Goal: Task Accomplishment & Management: Use online tool/utility

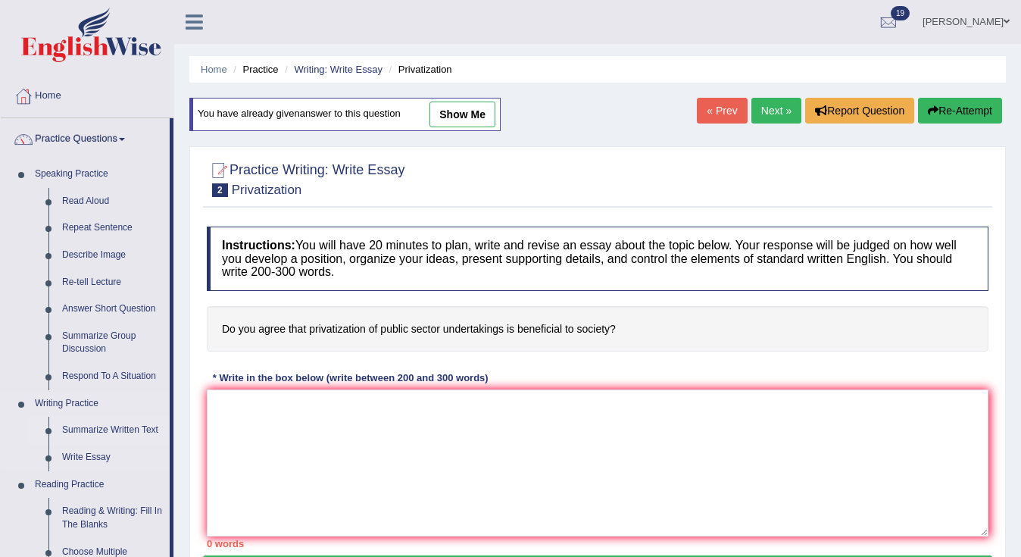
click at [103, 423] on link "Summarize Written Text" at bounding box center [112, 430] width 114 height 27
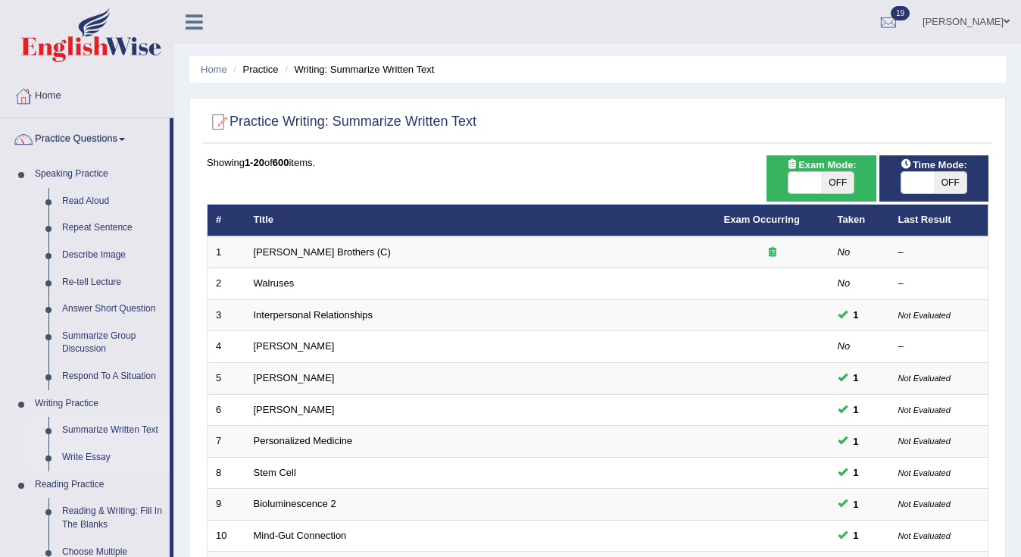
click at [84, 449] on link "Write Essay" at bounding box center [112, 457] width 114 height 27
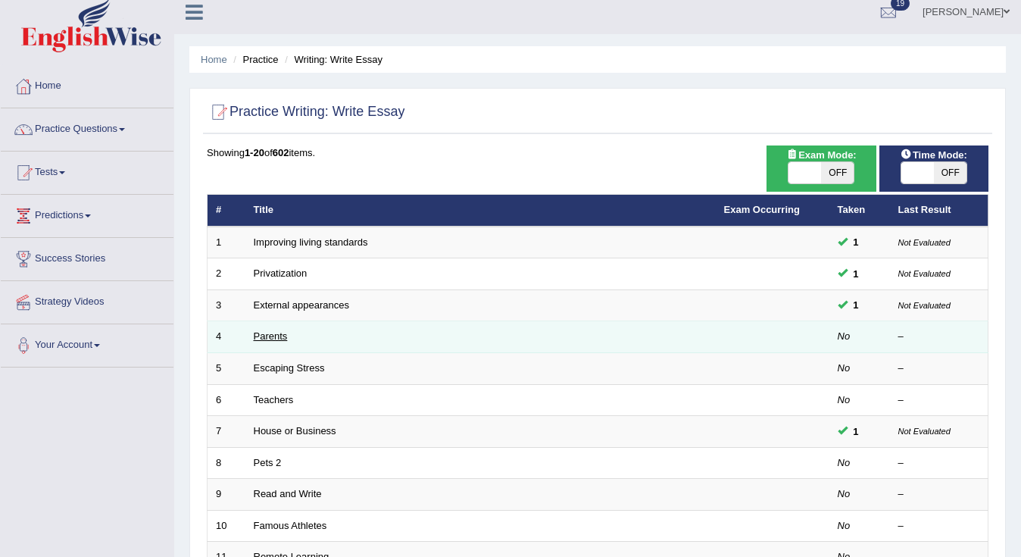
click at [270, 337] on link "Parents" at bounding box center [271, 335] width 34 height 11
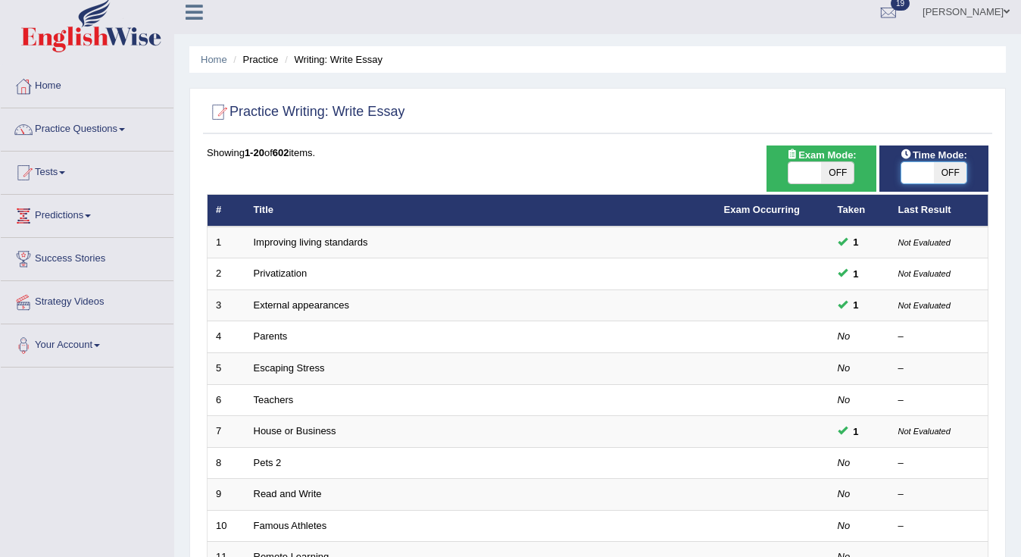
click at [913, 176] on span at bounding box center [917, 172] width 33 height 21
checkbox input "true"
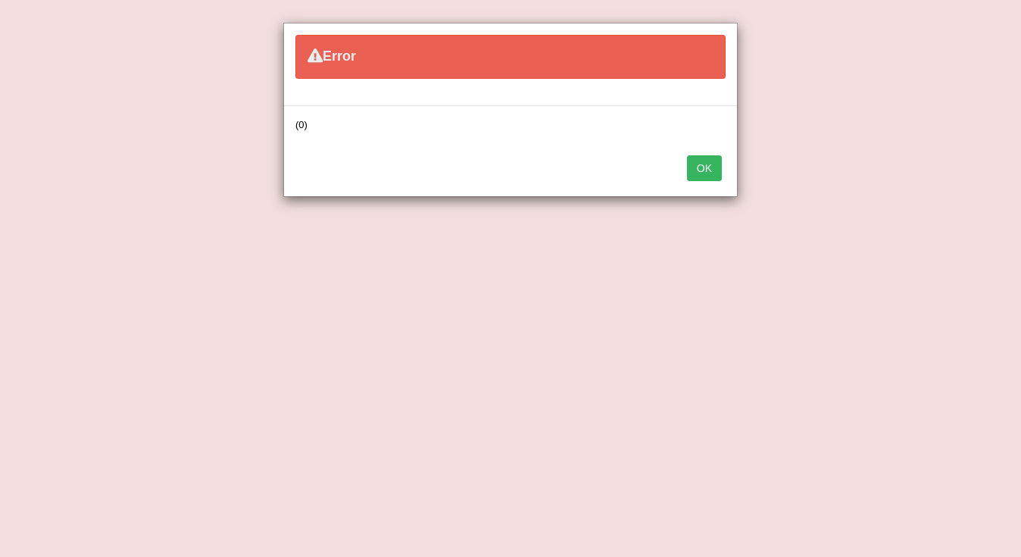
click at [891, 175] on div "Error (0) OK" at bounding box center [510, 278] width 1021 height 557
click at [928, 176] on div "Error (0) OK" at bounding box center [510, 278] width 1021 height 557
click at [435, 179] on div "Error (0) OK" at bounding box center [510, 278] width 1021 height 557
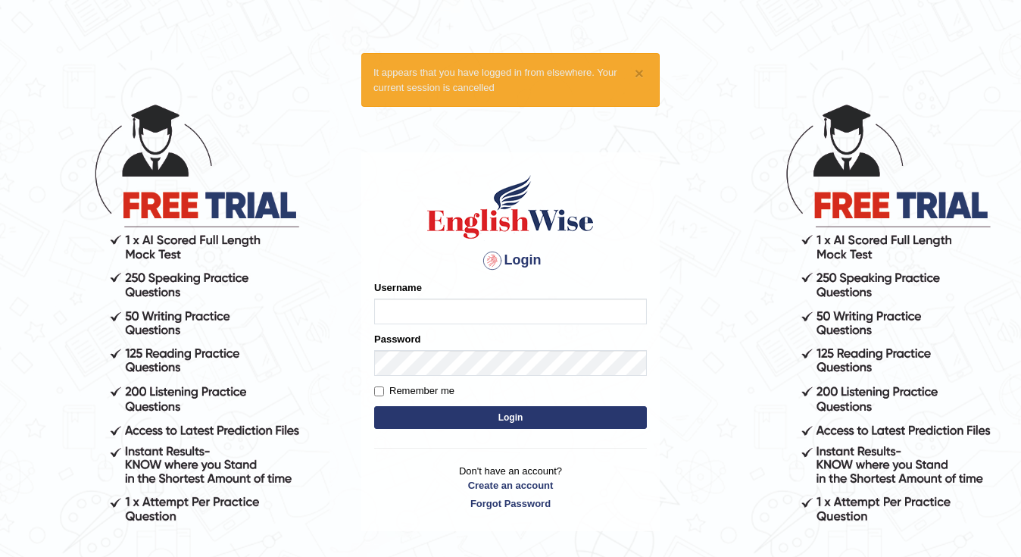
click at [527, 316] on input "Username" at bounding box center [510, 311] width 273 height 26
click at [530, 286] on div "Username" at bounding box center [510, 302] width 273 height 44
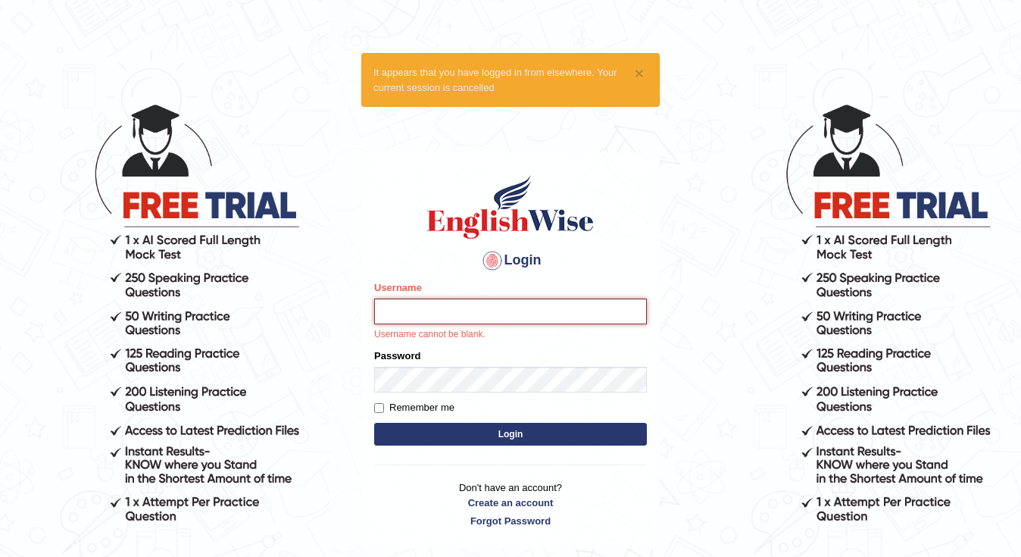
click at [392, 305] on input "Username" at bounding box center [510, 311] width 273 height 26
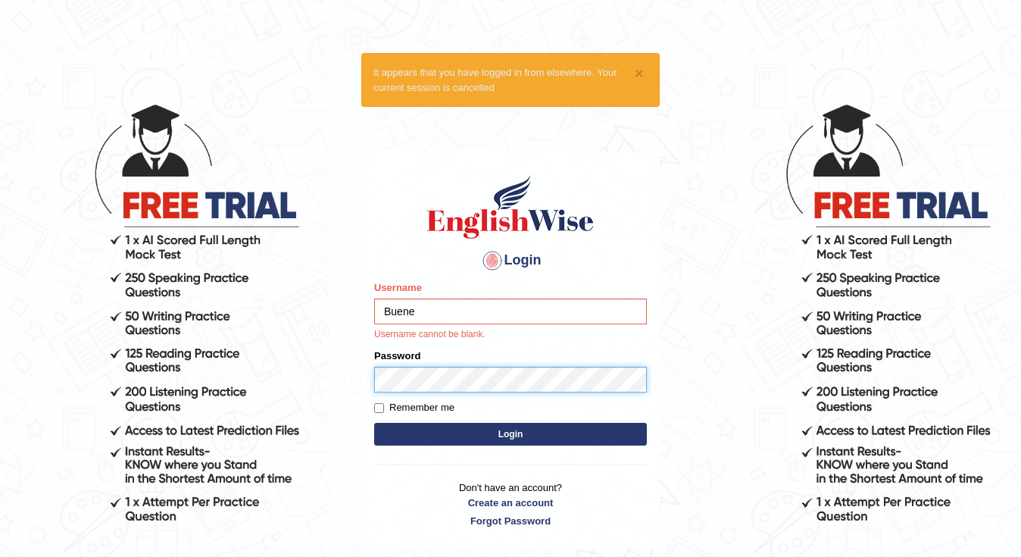
type input "Buene"
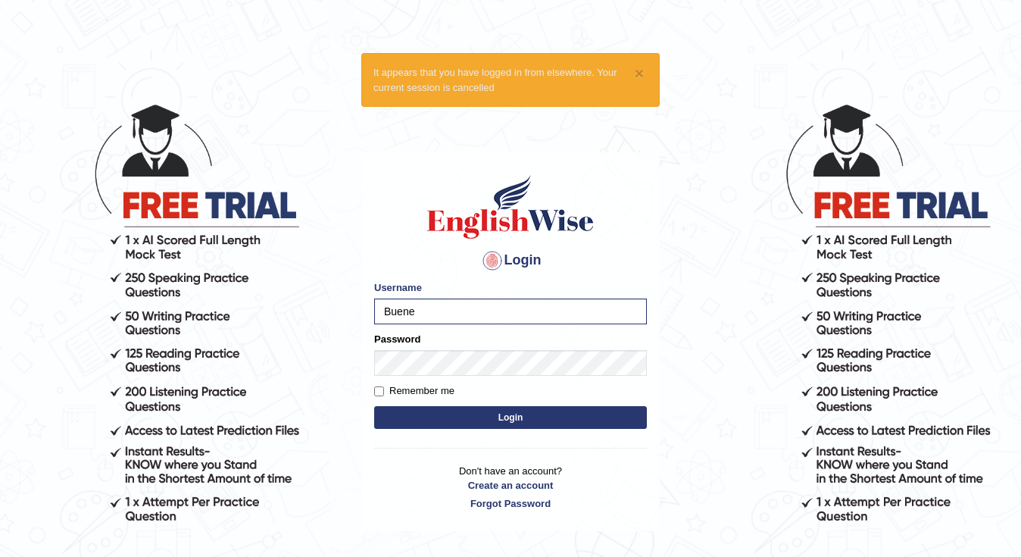
click at [379, 395] on label "Remember me" at bounding box center [414, 390] width 80 height 15
click at [379, 395] on input "Remember me" at bounding box center [379, 391] width 10 height 10
checkbox input "true"
click at [529, 424] on button "Login" at bounding box center [510, 417] width 273 height 23
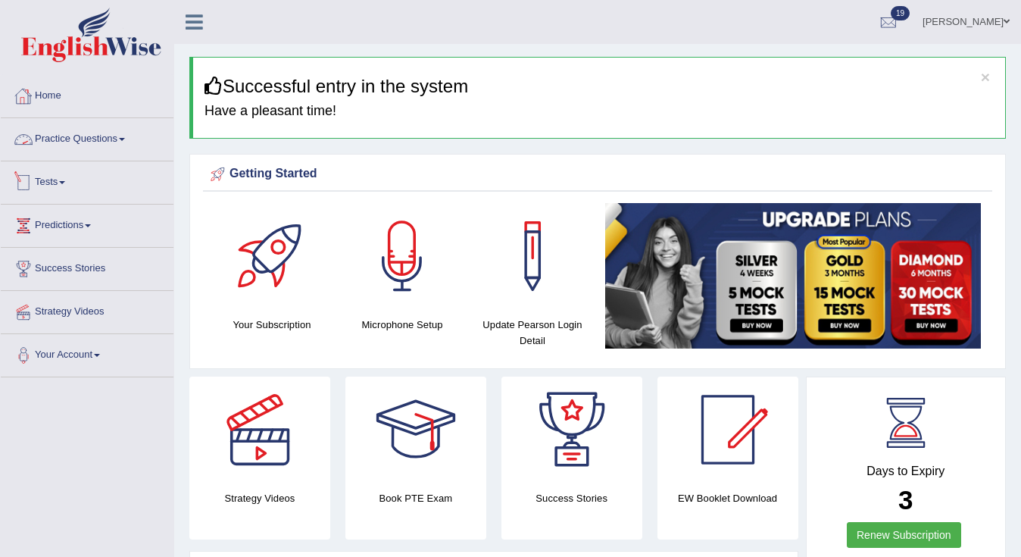
click at [65, 181] on span at bounding box center [62, 182] width 6 height 3
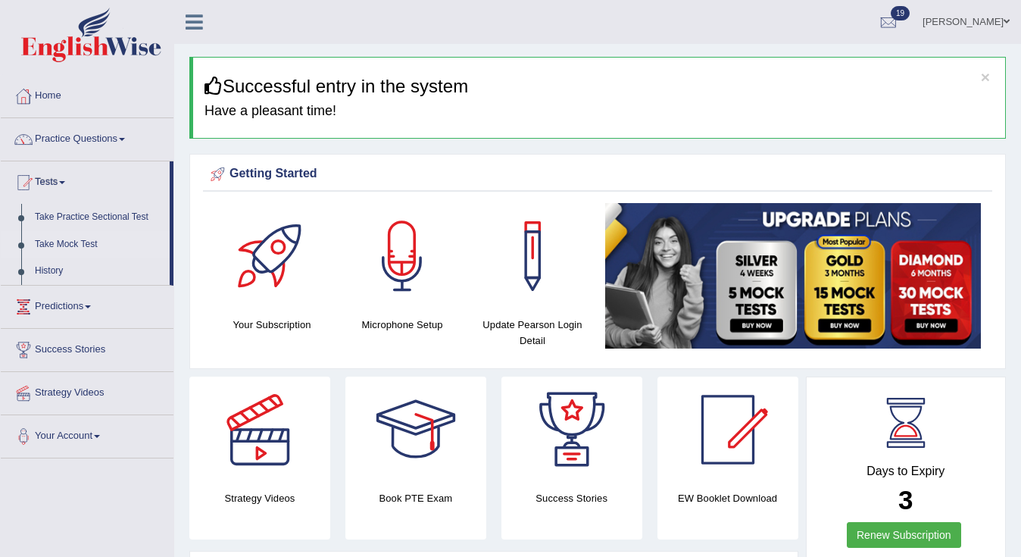
click at [67, 245] on link "Take Mock Test" at bounding box center [99, 244] width 142 height 27
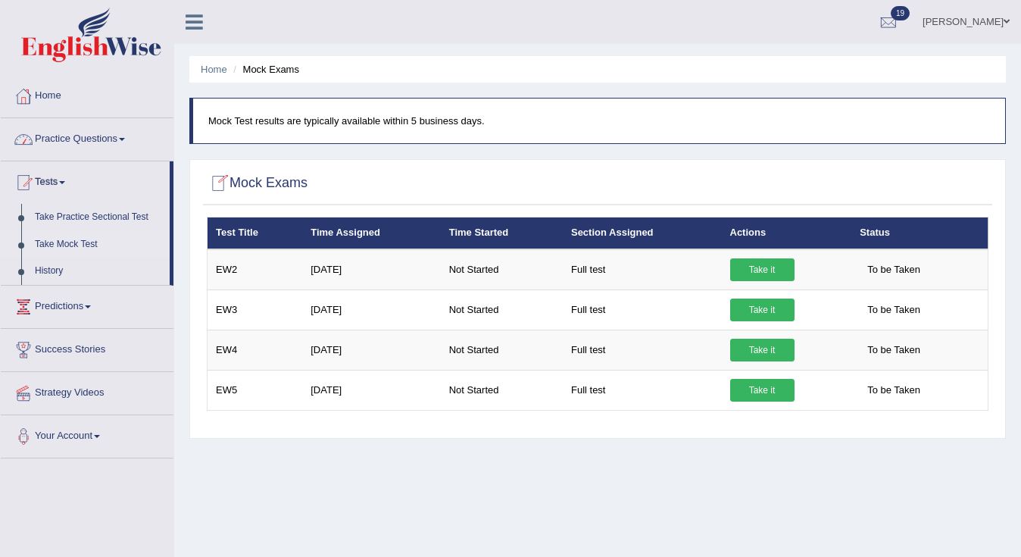
click at [138, 144] on link "Practice Questions" at bounding box center [87, 137] width 173 height 38
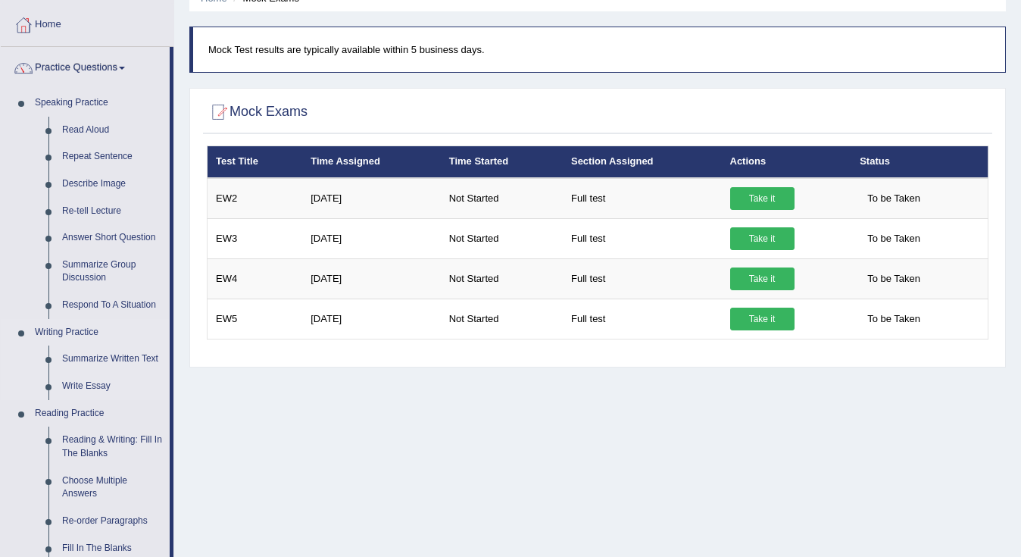
scroll to position [76, 0]
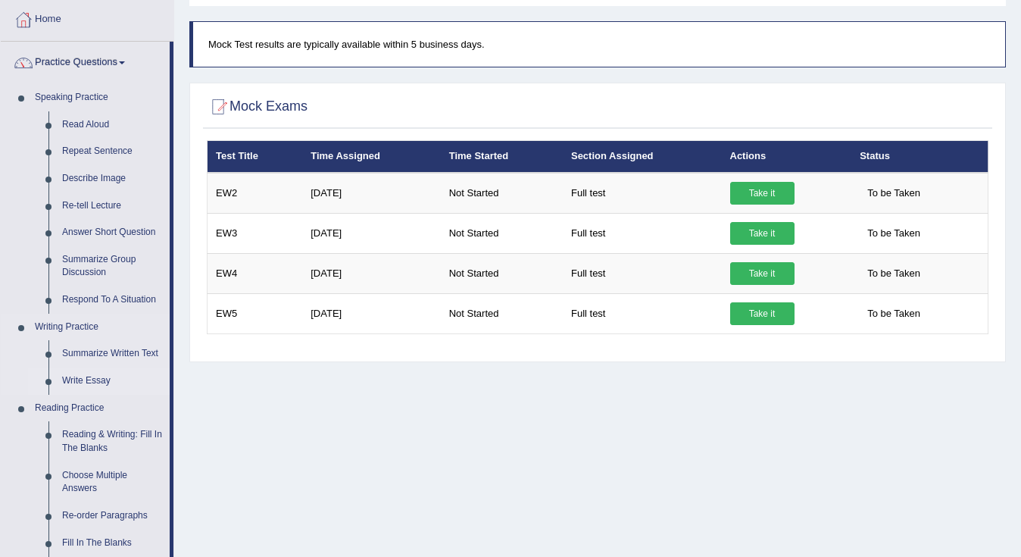
click at [95, 376] on link "Write Essay" at bounding box center [112, 380] width 114 height 27
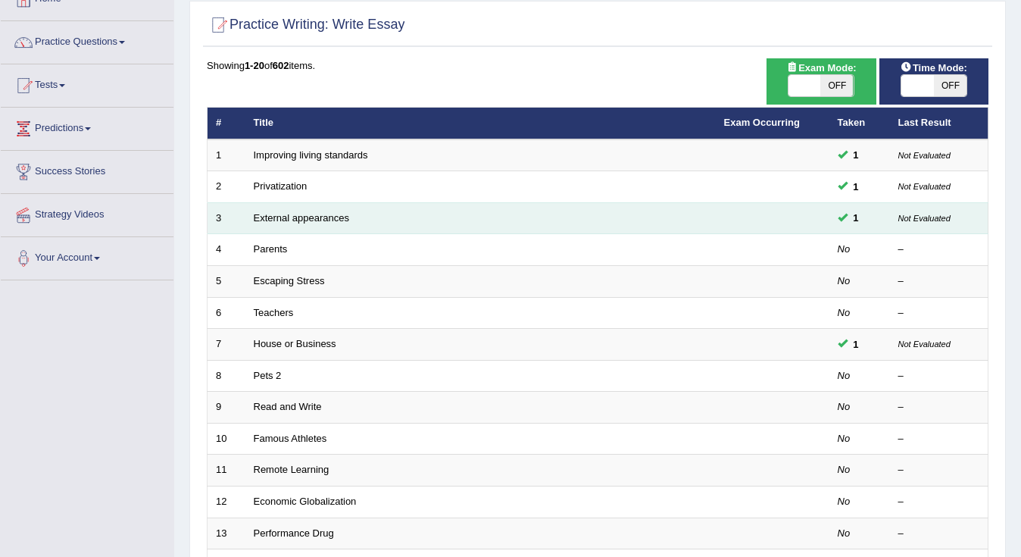
scroll to position [99, 0]
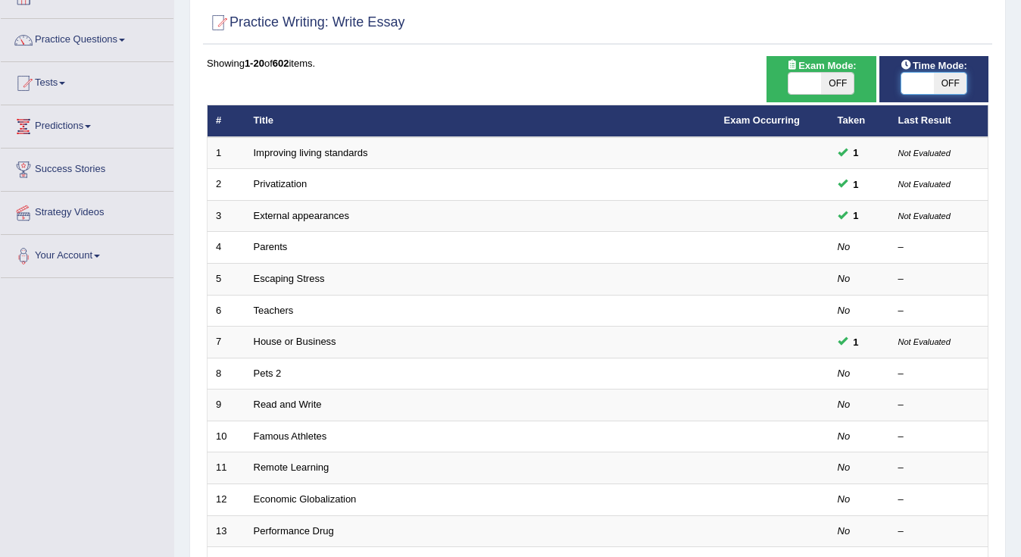
click at [930, 88] on span at bounding box center [917, 83] width 33 height 21
checkbox input "true"
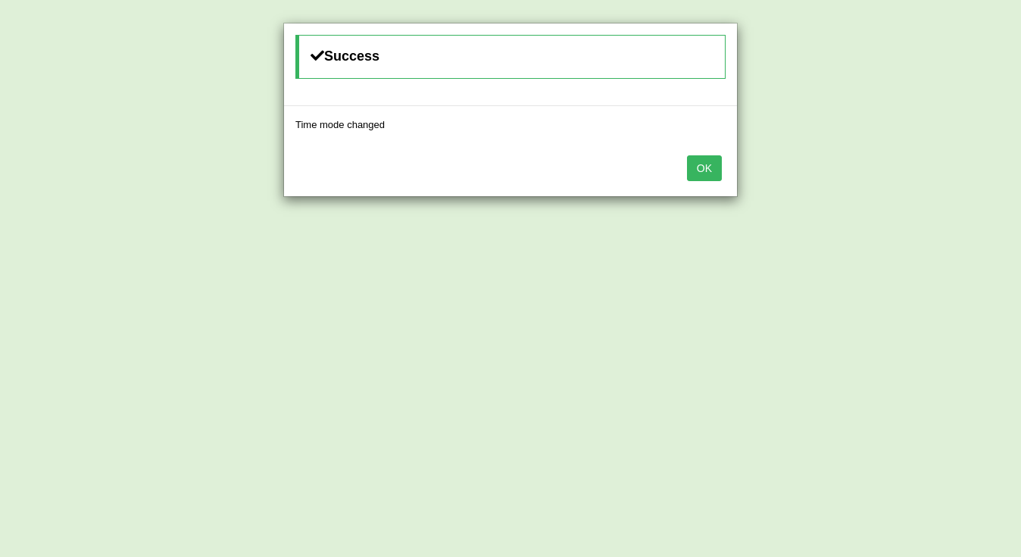
click at [701, 167] on button "OK" at bounding box center [704, 168] width 35 height 26
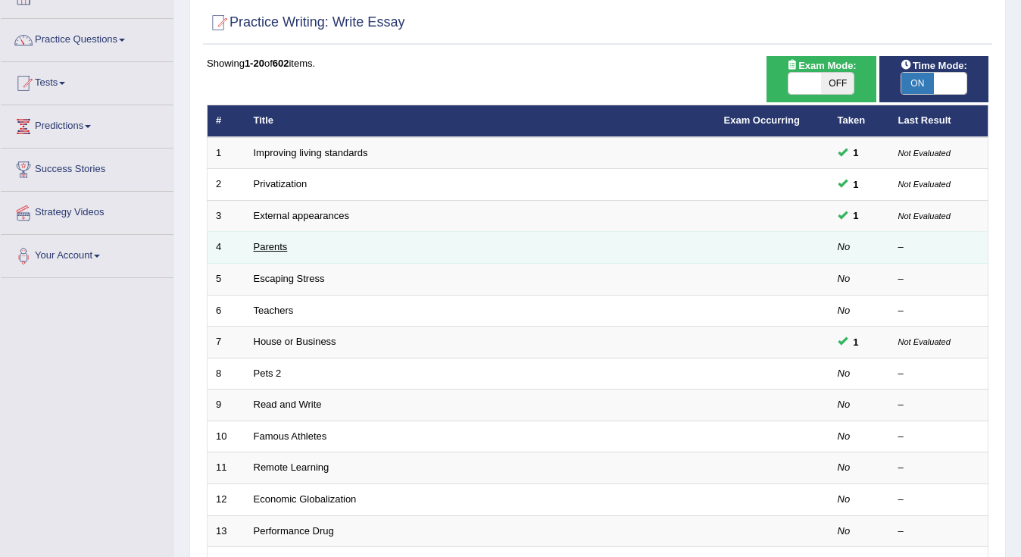
click at [263, 244] on link "Parents" at bounding box center [271, 246] width 34 height 11
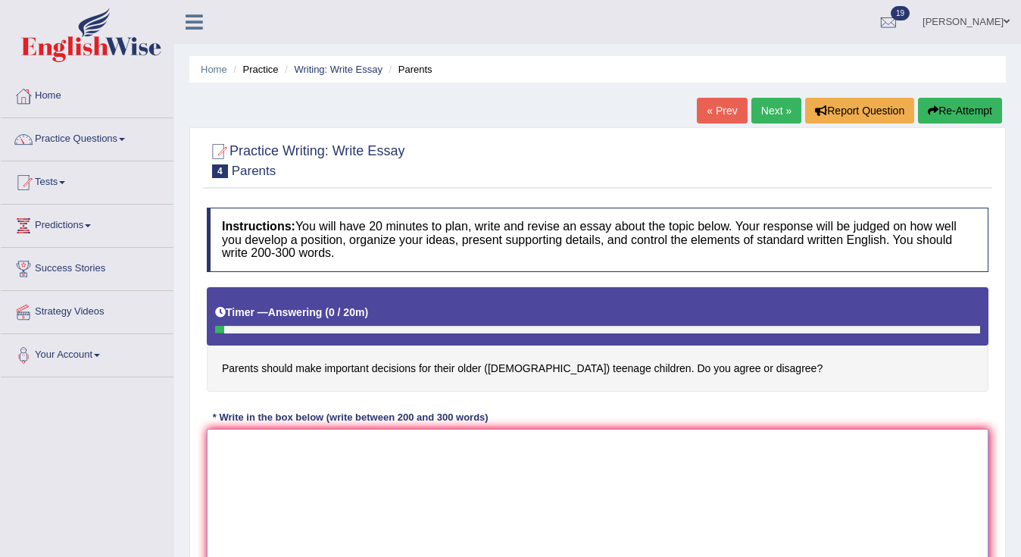
click at [234, 442] on textarea at bounding box center [598, 502] width 782 height 147
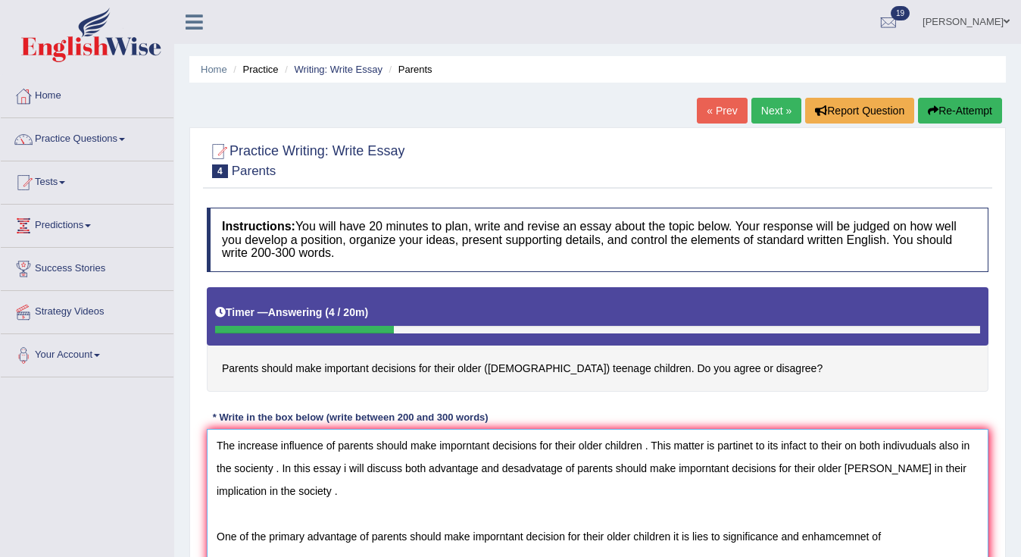
click at [354, 488] on textarea "The increase influence of parents should make imporntant decisions for their ol…" at bounding box center [598, 502] width 782 height 147
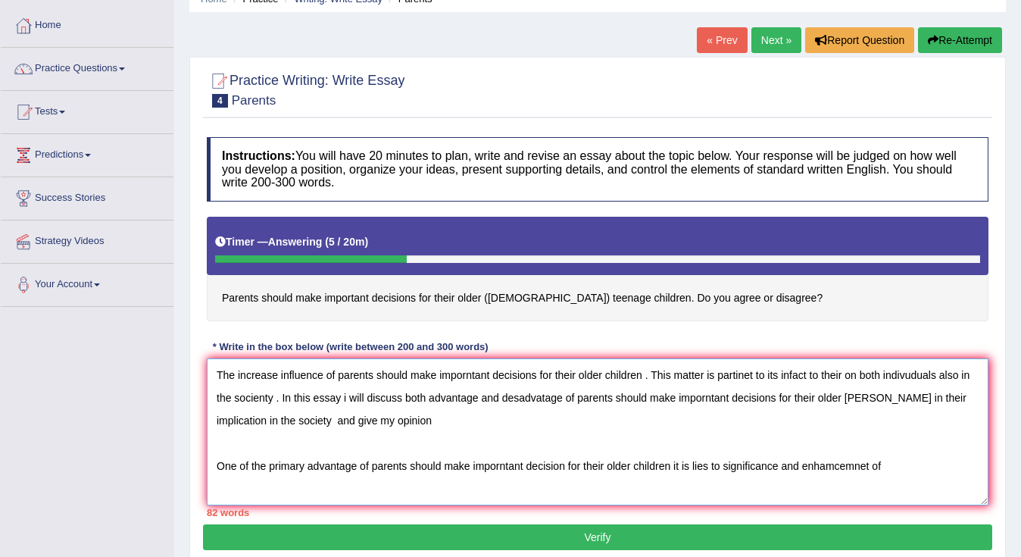
scroll to position [71, 0]
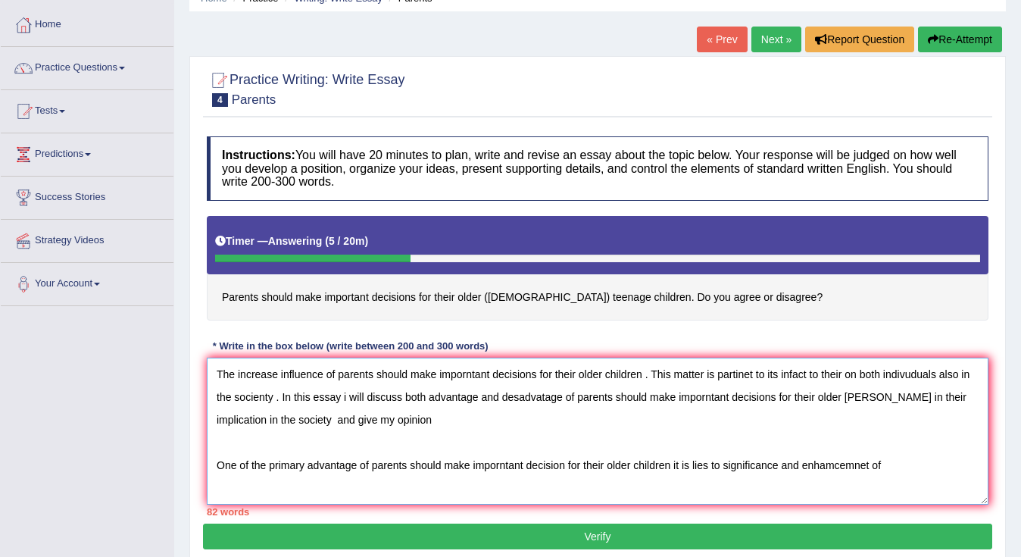
click at [507, 468] on textarea "The increase influence of parents should make imporntant decisions for their ol…" at bounding box center [598, 430] width 782 height 147
click at [891, 467] on textarea "The increase influence of parents should make imporntant decisions for their ol…" at bounding box center [598, 430] width 782 height 147
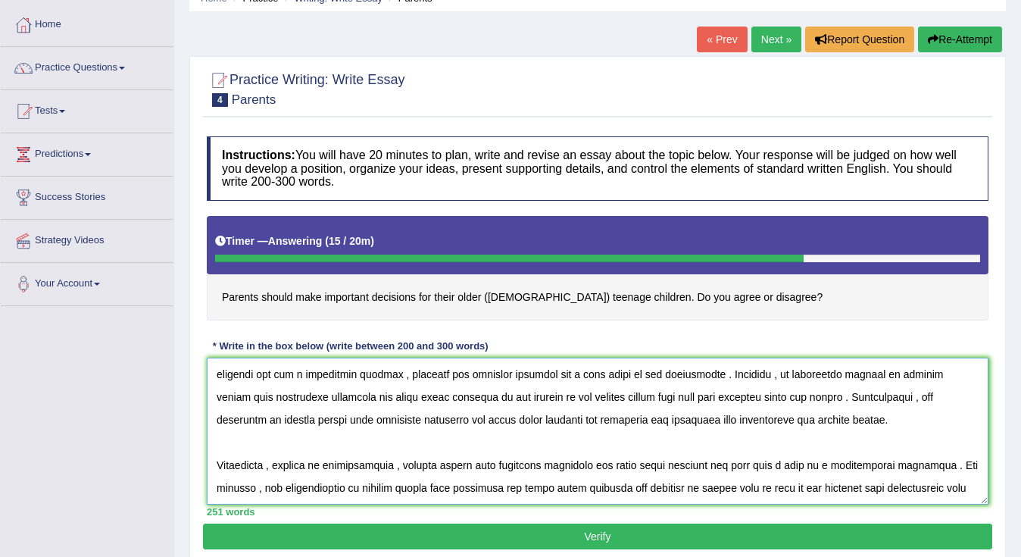
scroll to position [172, 0]
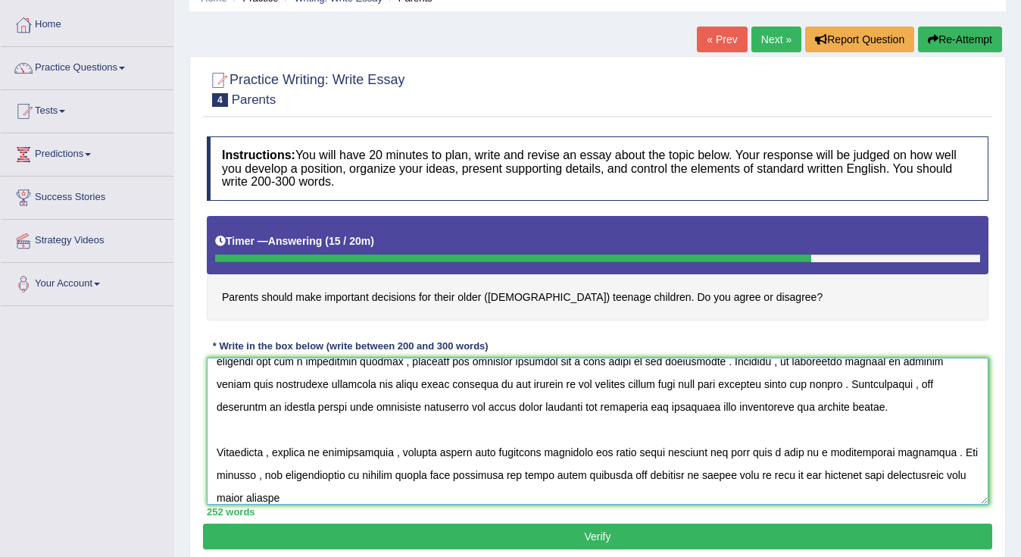
click at [941, 475] on textarea at bounding box center [598, 430] width 782 height 147
click at [399, 496] on textarea at bounding box center [598, 430] width 782 height 147
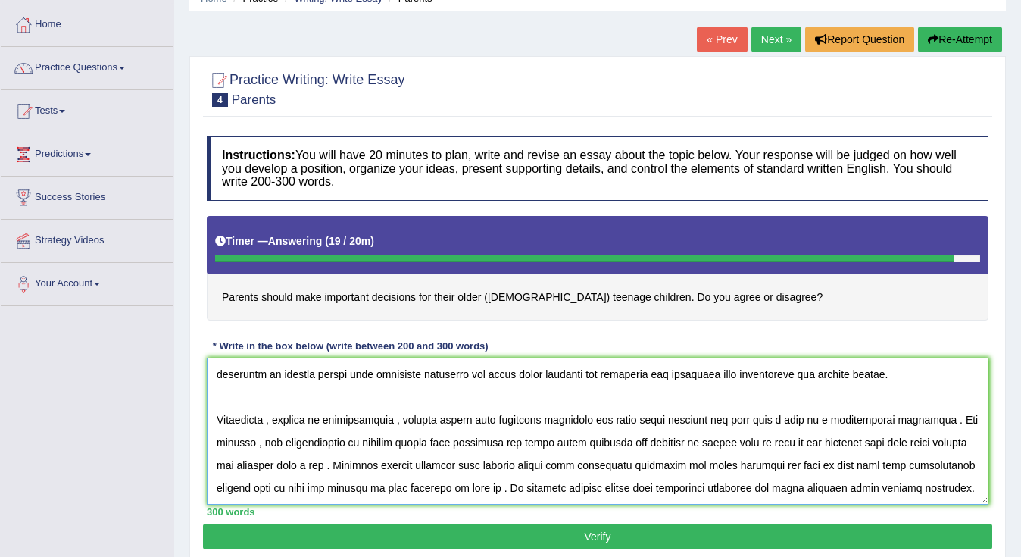
scroll to position [219, 0]
click at [250, 404] on textarea at bounding box center [598, 430] width 782 height 147
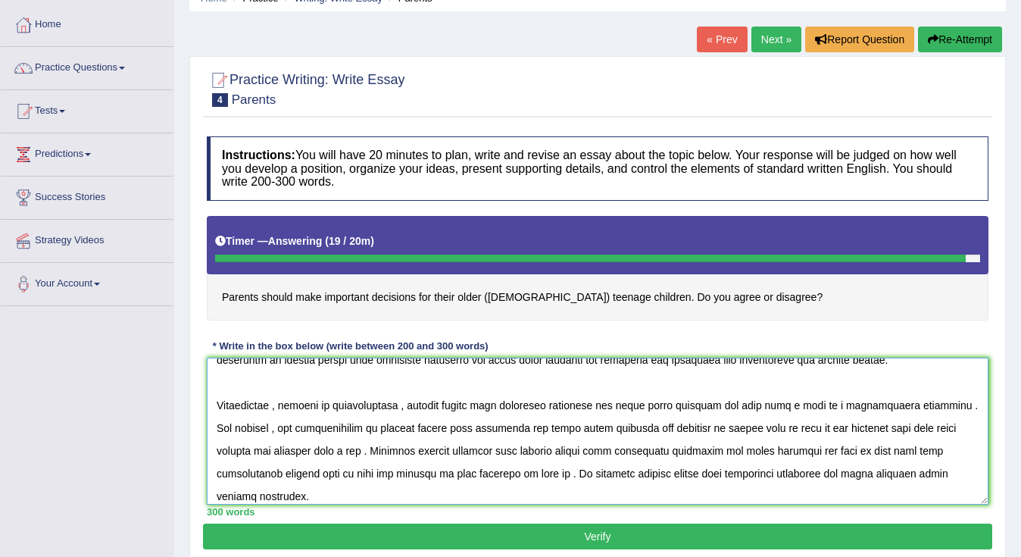
click at [327, 404] on textarea at bounding box center [598, 430] width 782 height 147
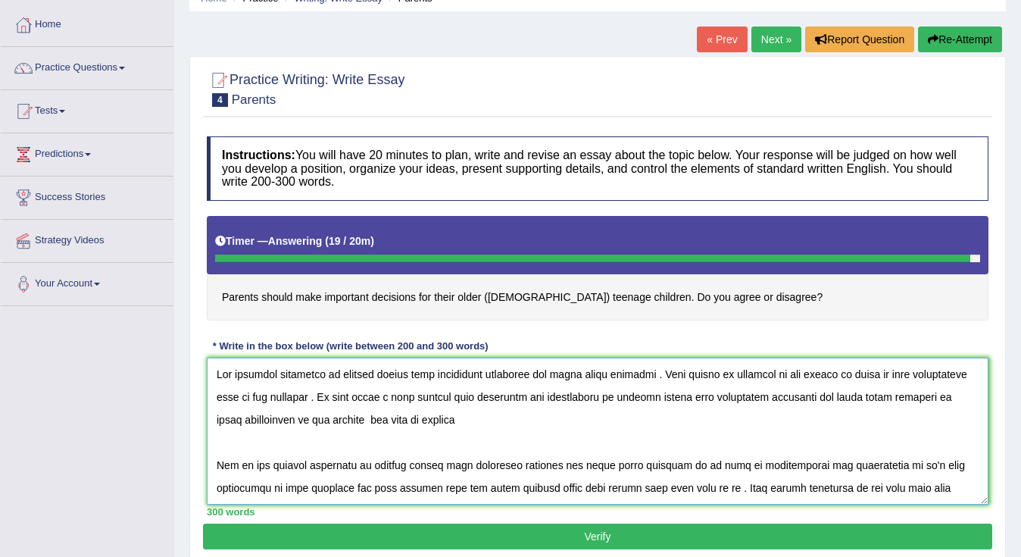
scroll to position [0, 0]
click at [438, 420] on textarea at bounding box center [598, 430] width 782 height 147
click at [438, 425] on textarea at bounding box center [598, 430] width 782 height 147
click at [439, 421] on textarea at bounding box center [598, 430] width 782 height 147
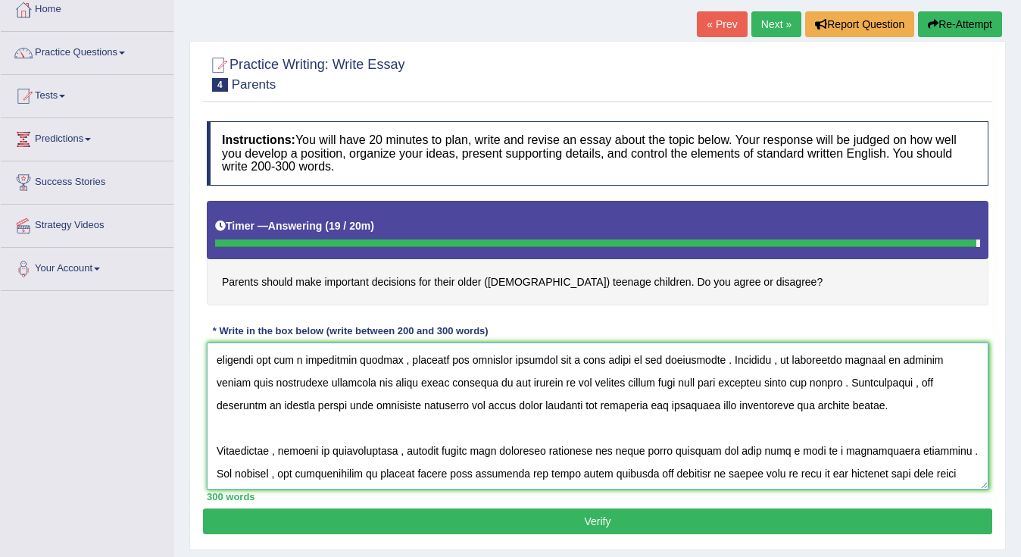
scroll to position [139, 0]
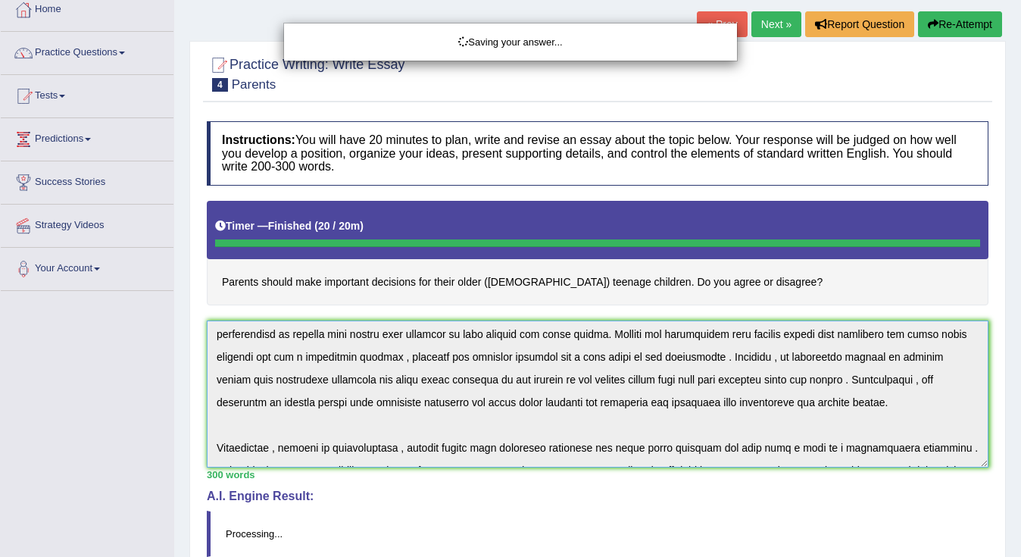
type textarea "The increase influence of parents should make imporntant decisions for their ol…"
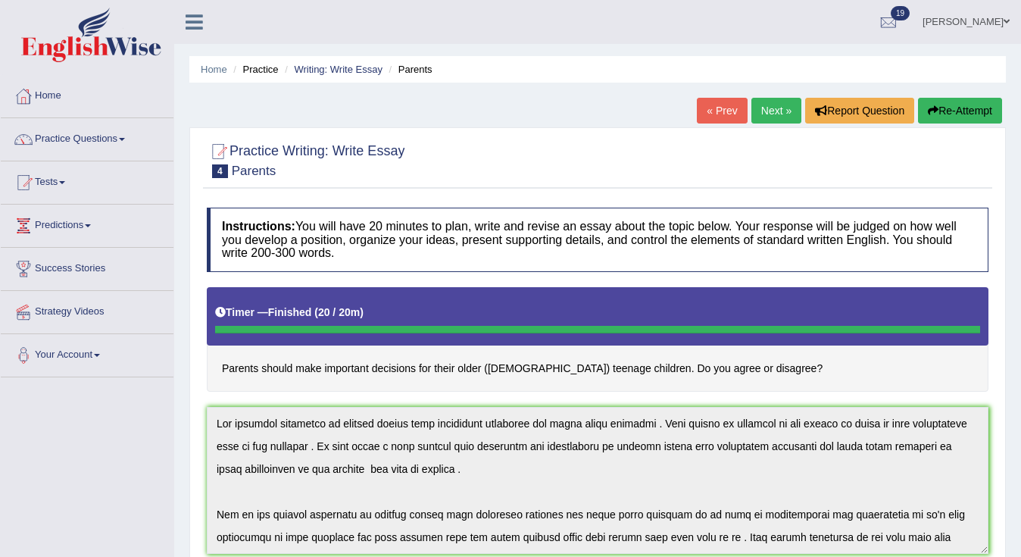
scroll to position [0, 0]
click at [67, 179] on link "Tests" at bounding box center [87, 180] width 173 height 38
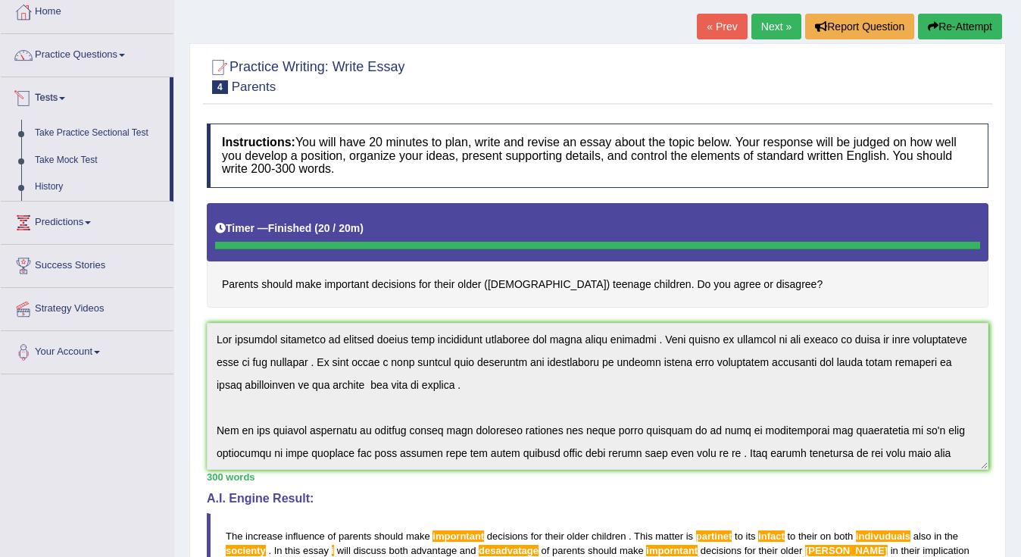
click at [73, 99] on link "Tests" at bounding box center [85, 96] width 169 height 38
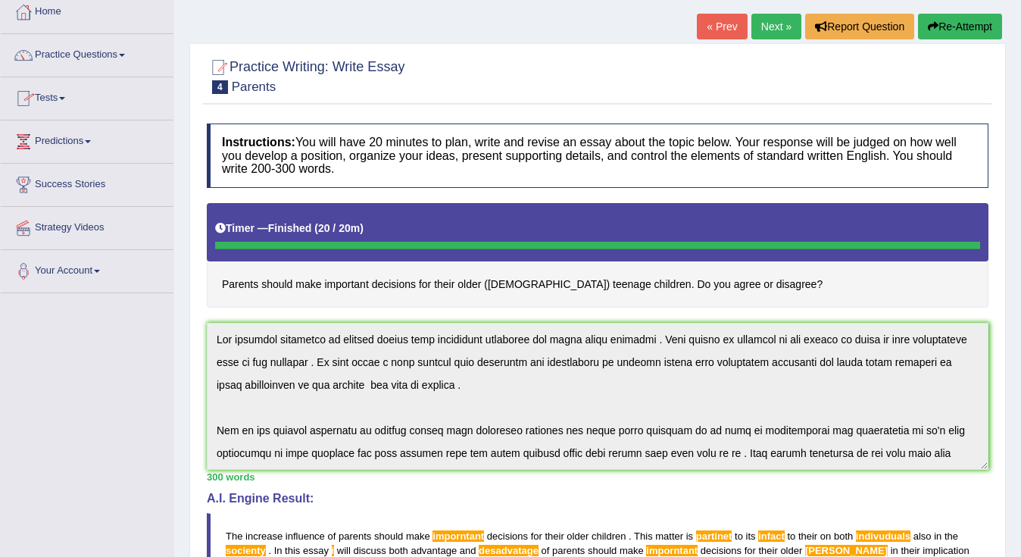
click at [73, 99] on link "Tests" at bounding box center [87, 96] width 173 height 38
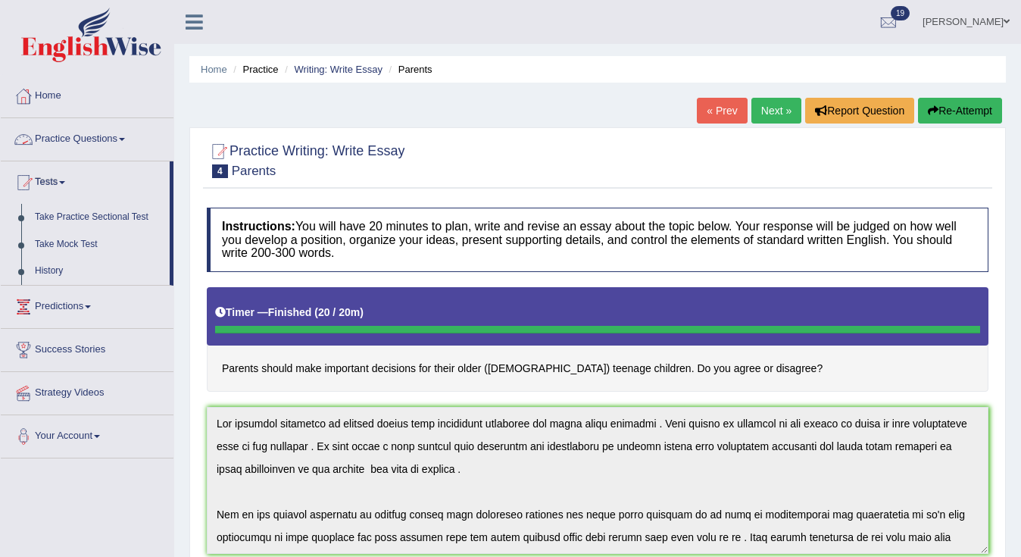
click at [133, 135] on link "Practice Questions" at bounding box center [87, 137] width 173 height 38
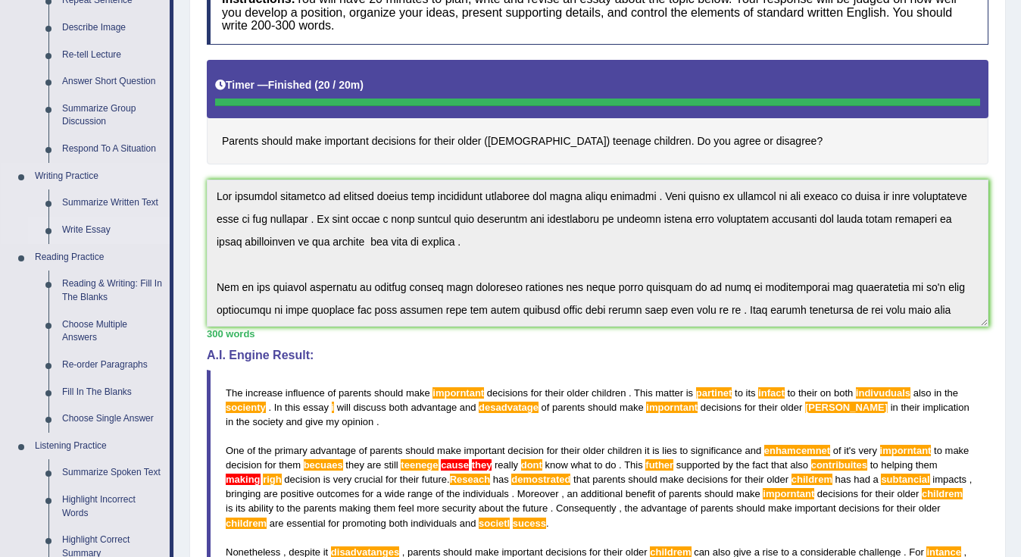
click at [83, 226] on link "Write Essay" at bounding box center [112, 230] width 114 height 27
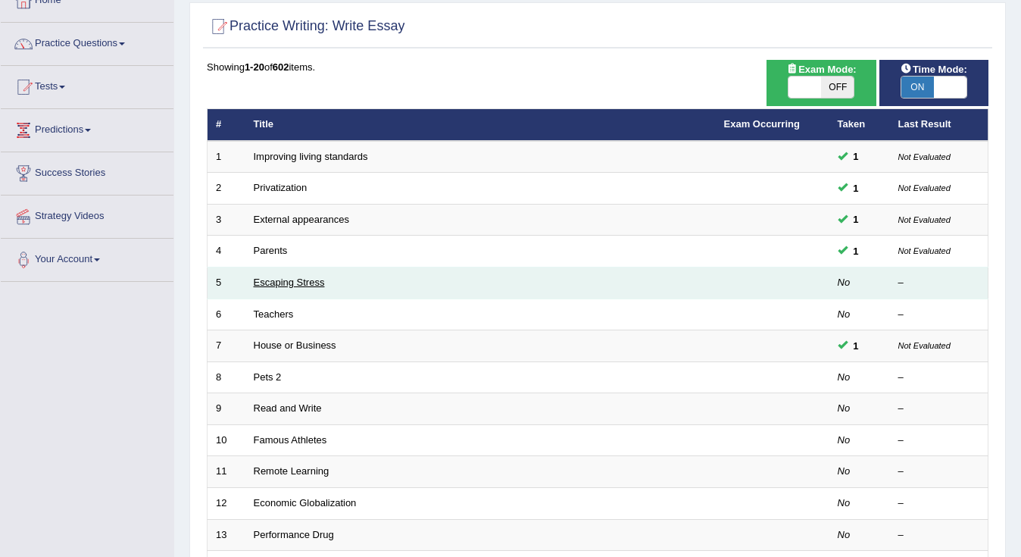
click at [288, 280] on link "Escaping Stress" at bounding box center [289, 281] width 71 height 11
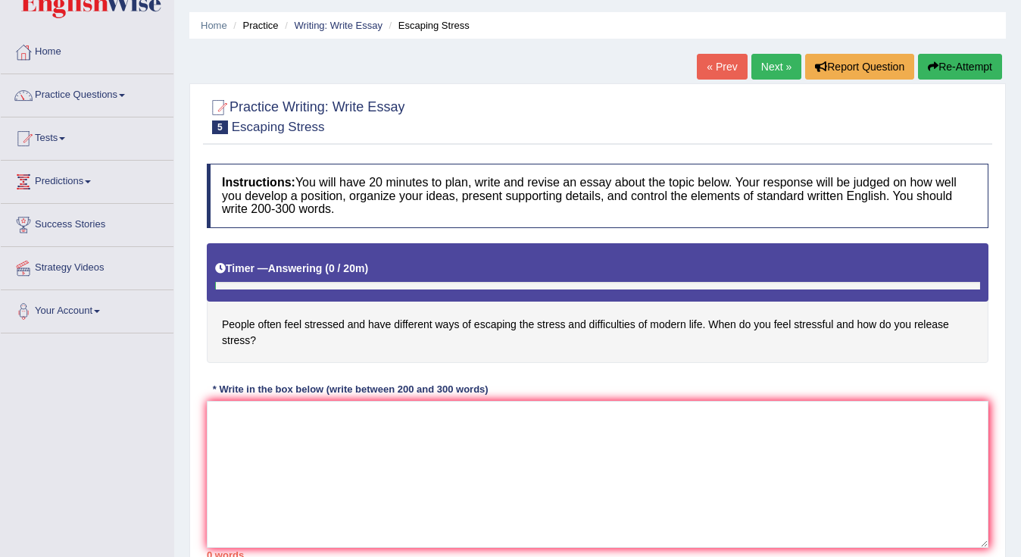
scroll to position [93, 0]
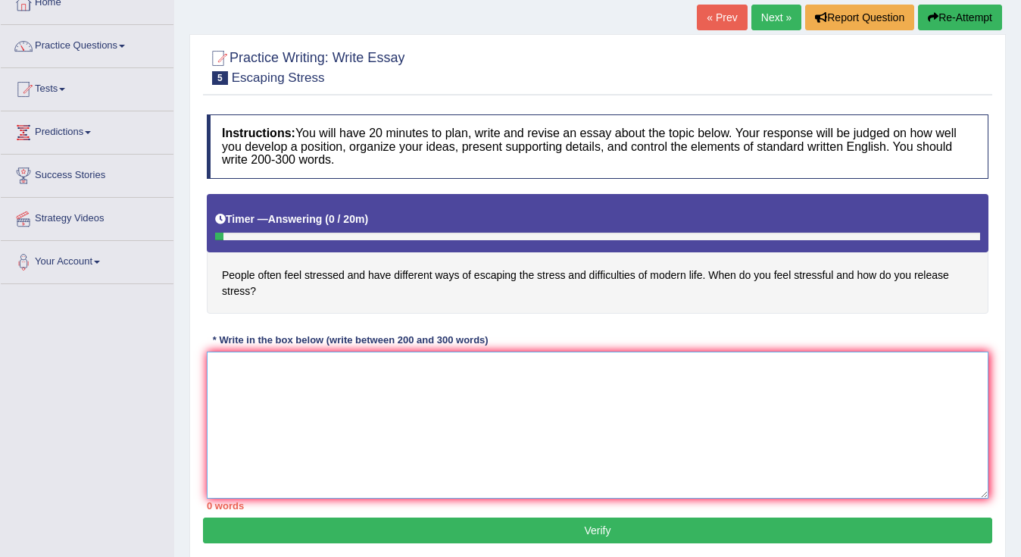
click at [228, 371] on textarea at bounding box center [598, 424] width 782 height 147
type textarea "O"
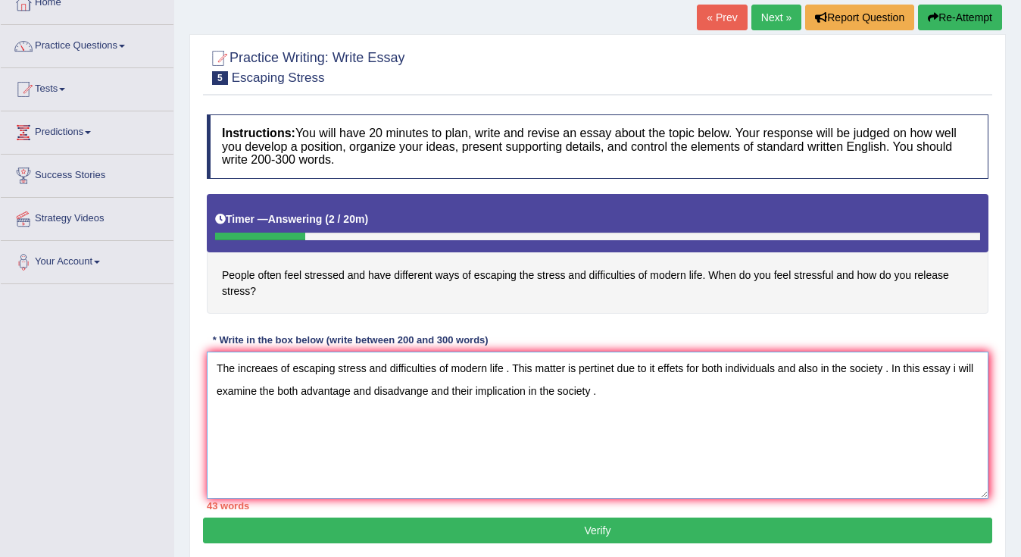
click at [637, 394] on textarea "The increaes of escaping stress and difficulties of modern life . This matter i…" at bounding box center [598, 424] width 782 height 147
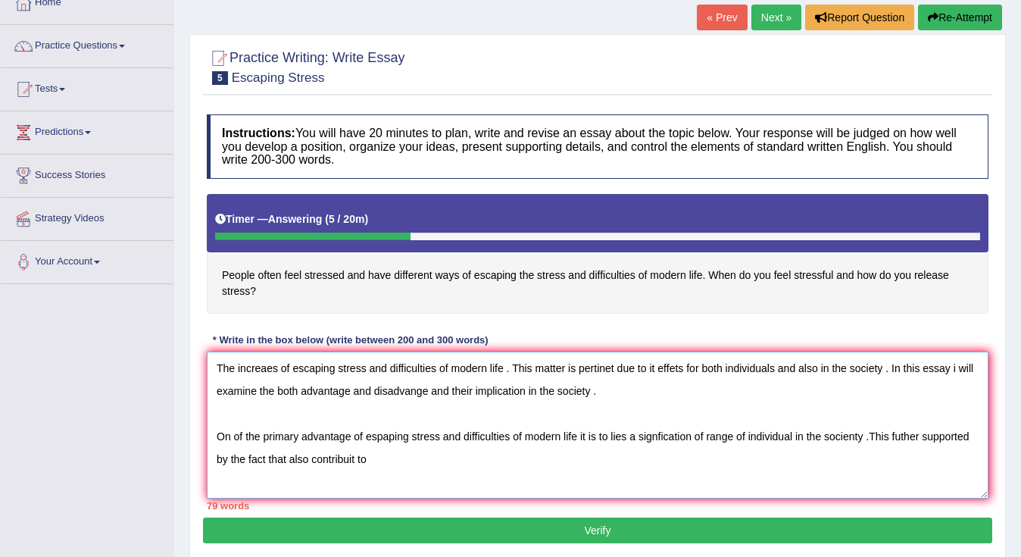
click at [639, 398] on textarea "The increaes of escaping stress and difficulties of modern life . This matter i…" at bounding box center [598, 424] width 782 height 147
click at [470, 389] on textarea "The increaes of escaping stress and difficulties of modern life . This matter i…" at bounding box center [598, 424] width 782 height 147
click at [386, 438] on textarea "The increaes of escaping stress and difficulties of modern life . This matter i…" at bounding box center [598, 424] width 782 height 147
click at [390, 467] on textarea "The increaes of escaping stress and difficulties of modern life . This matter i…" at bounding box center [598, 424] width 782 height 147
click at [383, 459] on textarea "The increaes of escaping stress and difficulties of modern life . This matter i…" at bounding box center [598, 424] width 782 height 147
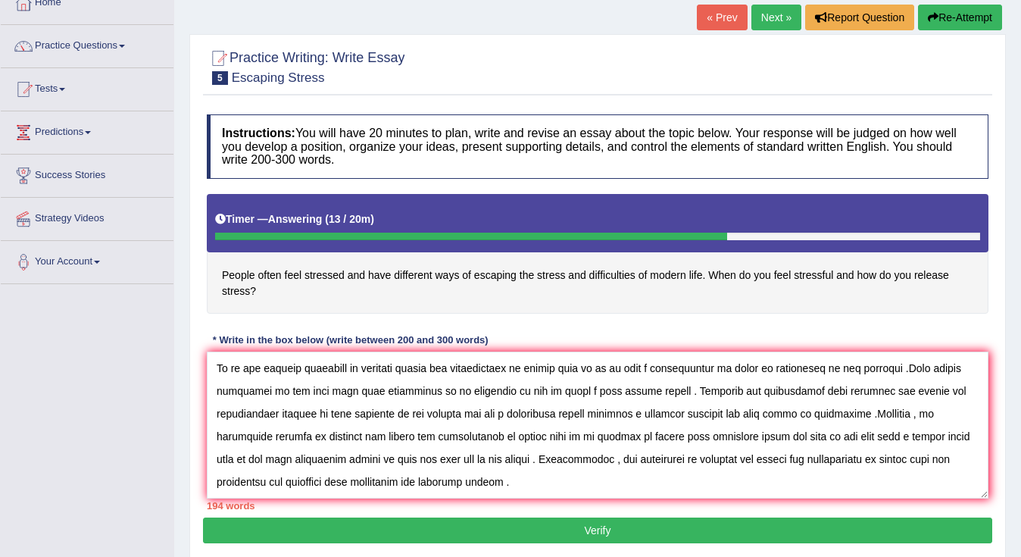
scroll to position [136, 0]
click at [323, 420] on textarea at bounding box center [598, 424] width 782 height 147
click at [327, 418] on textarea at bounding box center [598, 424] width 782 height 147
click at [335, 420] on textarea at bounding box center [598, 424] width 782 height 147
click at [349, 415] on textarea at bounding box center [598, 424] width 782 height 147
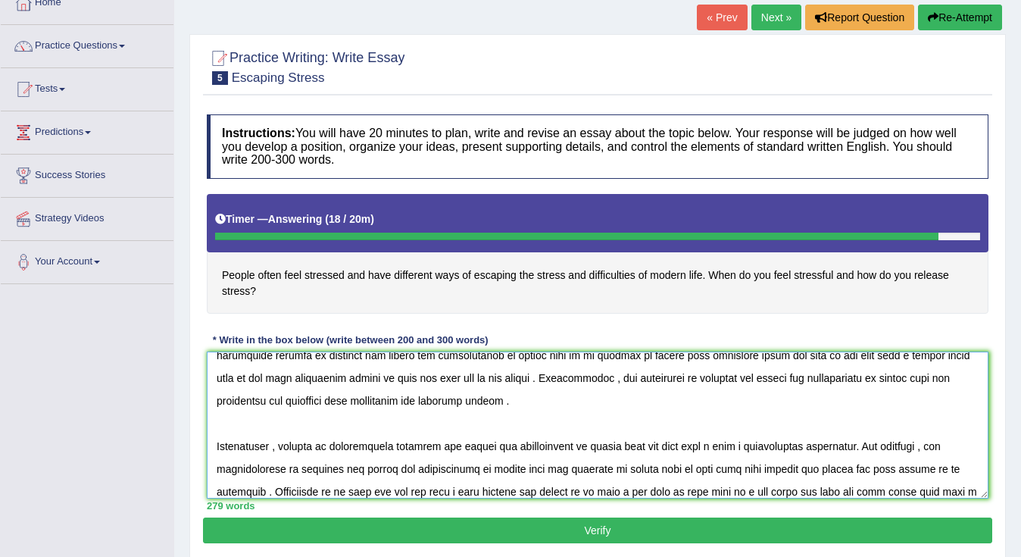
scroll to position [233, 0]
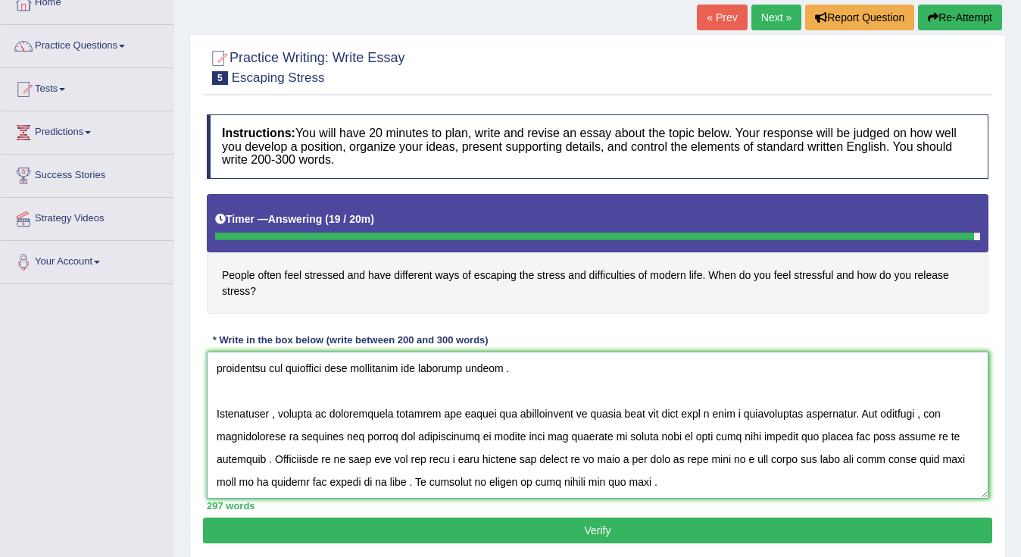
click at [641, 432] on textarea at bounding box center [598, 424] width 782 height 147
click at [709, 449] on textarea at bounding box center [598, 424] width 782 height 147
click at [679, 432] on textarea at bounding box center [598, 424] width 782 height 147
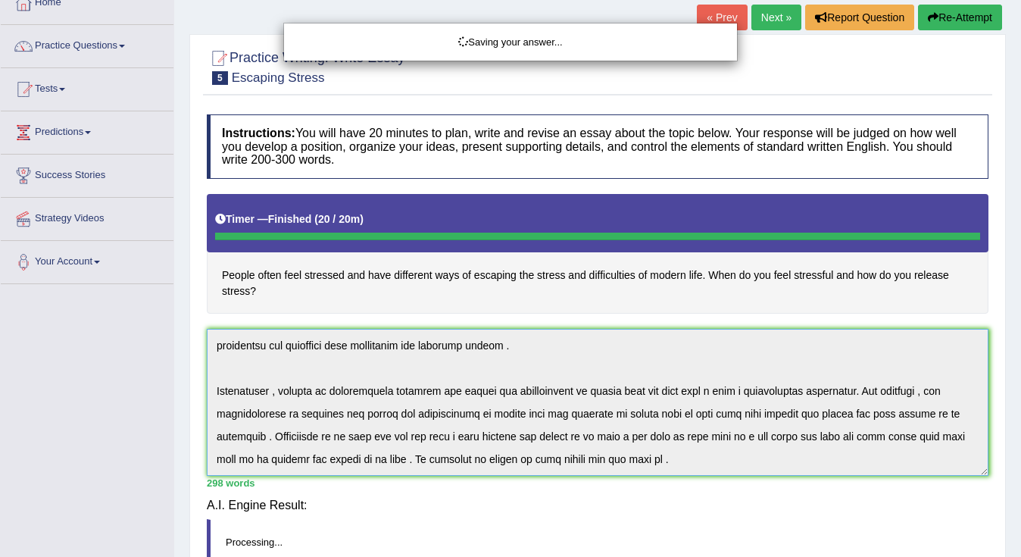
type textarea "The increaes of escaping stress and difficulties of modern life . This matter i…"
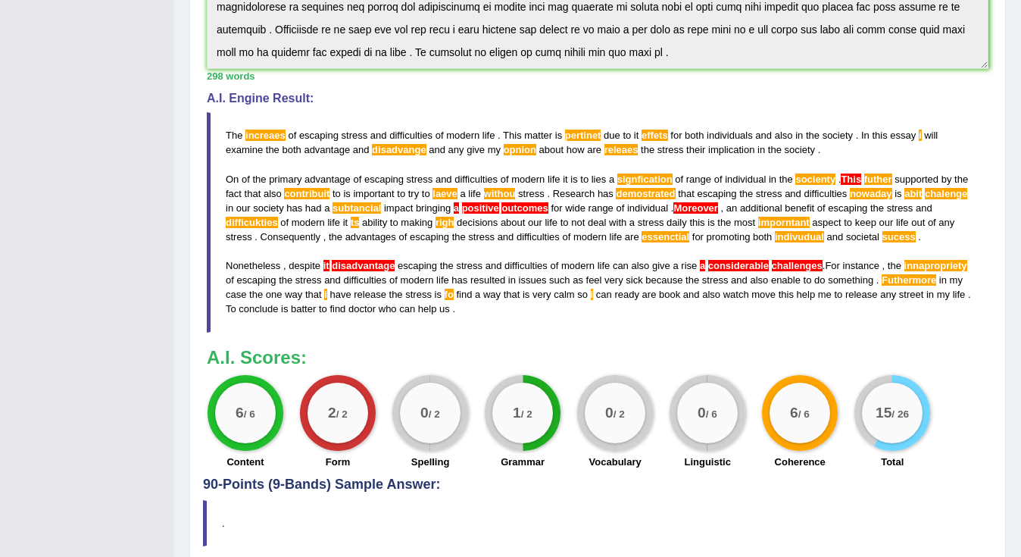
scroll to position [502, 0]
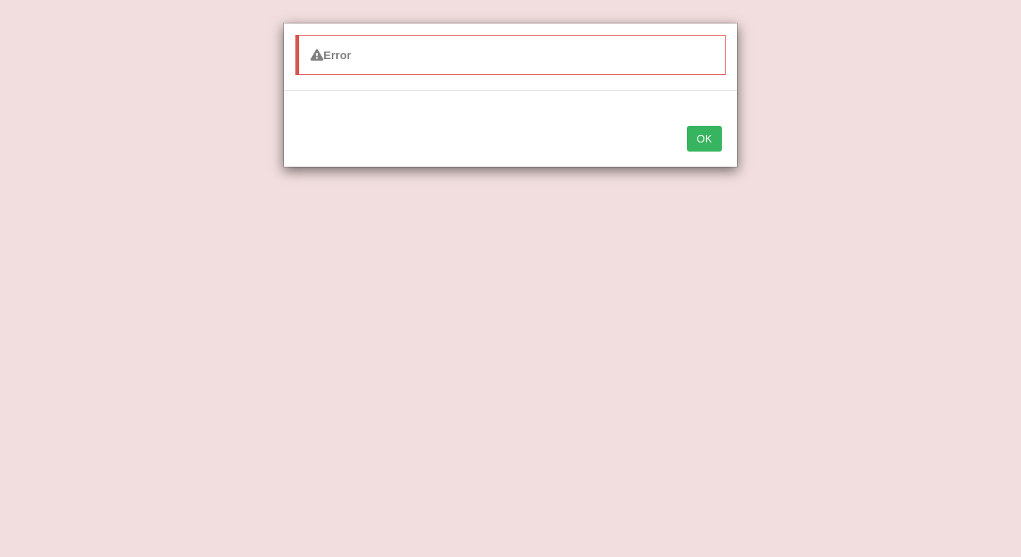
click at [701, 153] on div "OK" at bounding box center [510, 140] width 453 height 53
click at [716, 144] on button "OK" at bounding box center [704, 139] width 35 height 26
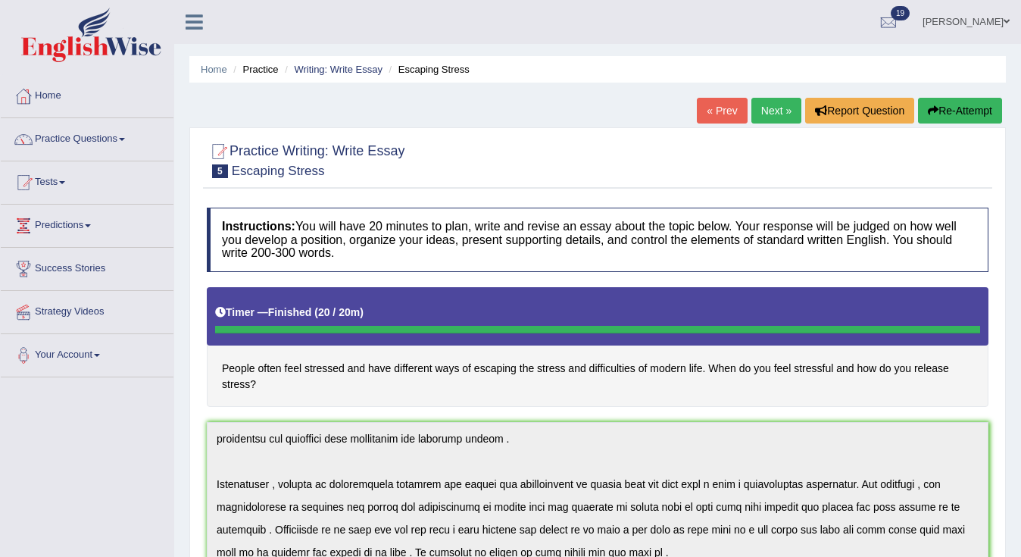
scroll to position [0, 0]
click at [126, 143] on link "Practice Questions" at bounding box center [87, 137] width 173 height 38
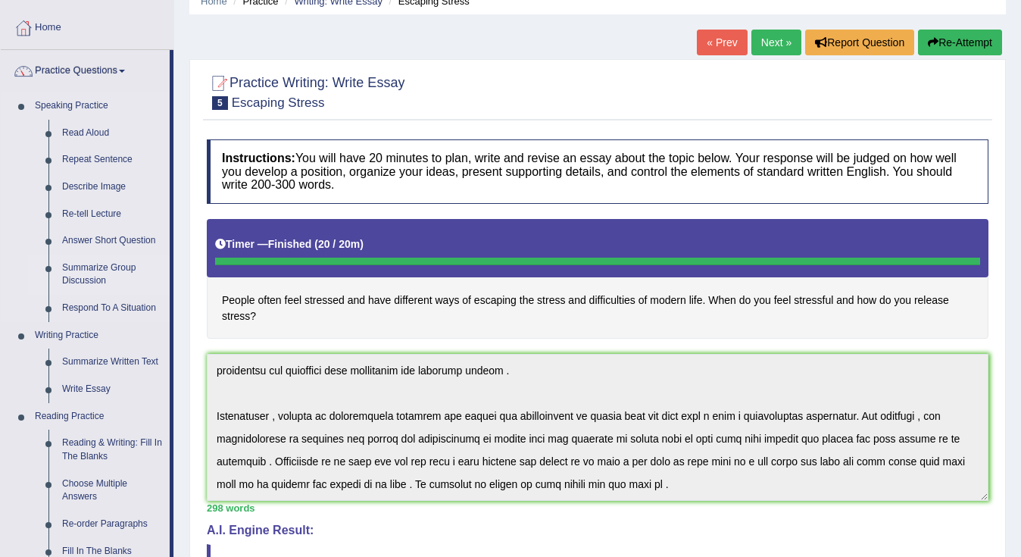
scroll to position [74, 0]
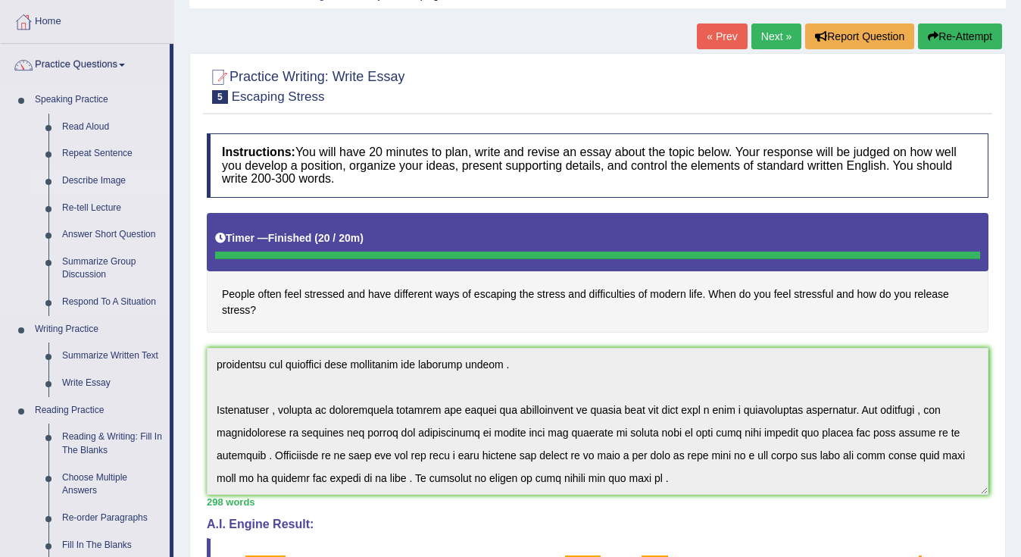
click at [99, 180] on link "Describe Image" at bounding box center [112, 180] width 114 height 27
